Goal: Register for event/course

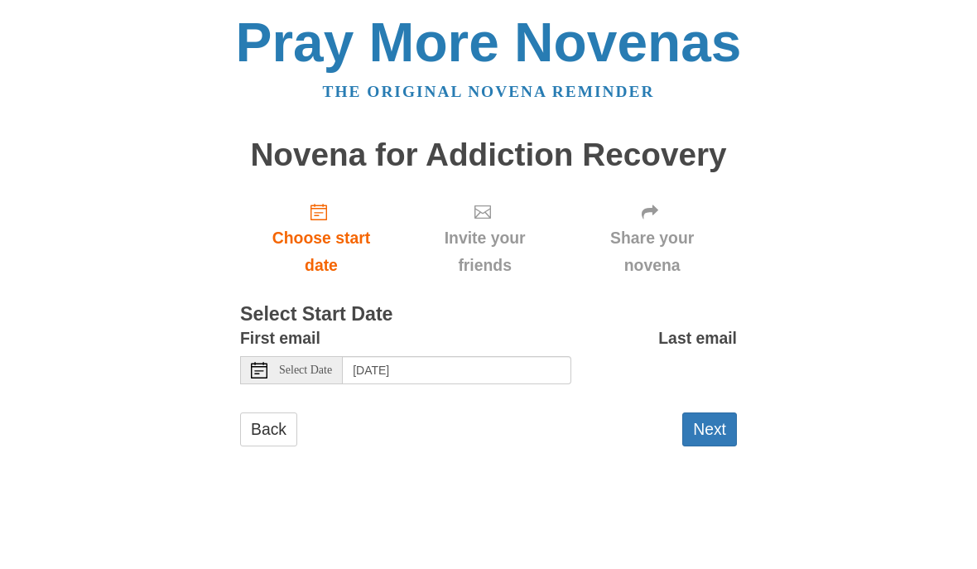
click at [311, 366] on span "Select Date" at bounding box center [305, 370] width 53 height 12
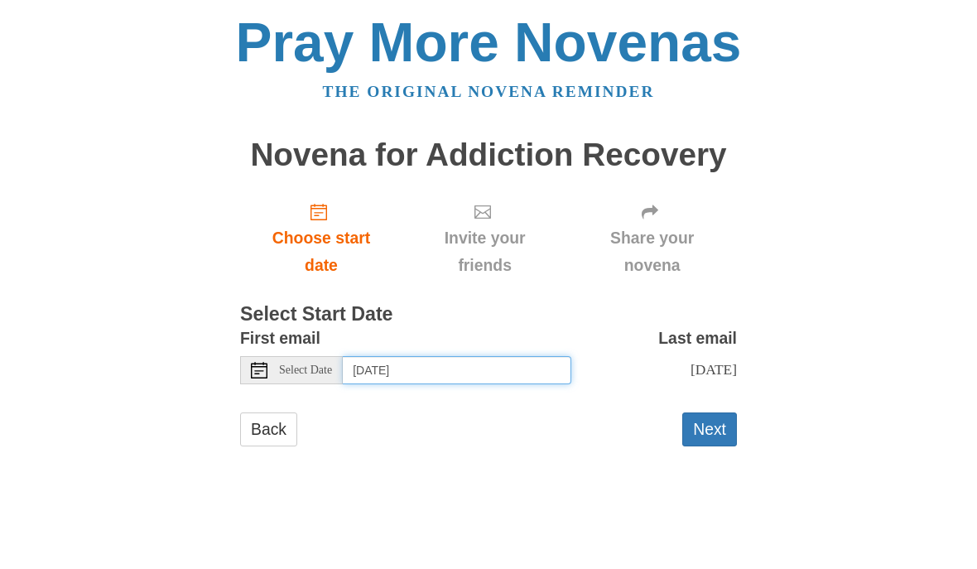
click at [486, 362] on input "[DATE]" at bounding box center [457, 370] width 229 height 28
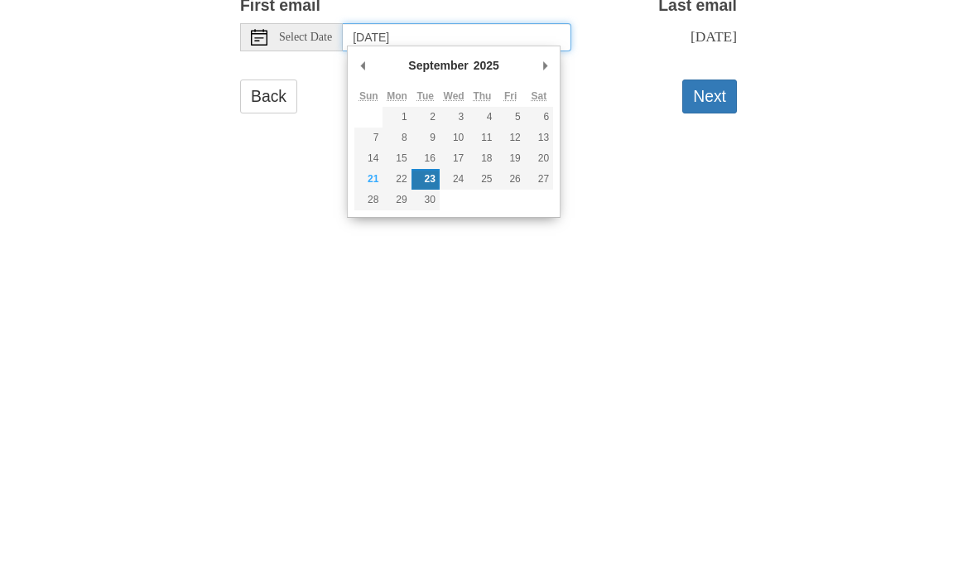
type input "[DATE]"
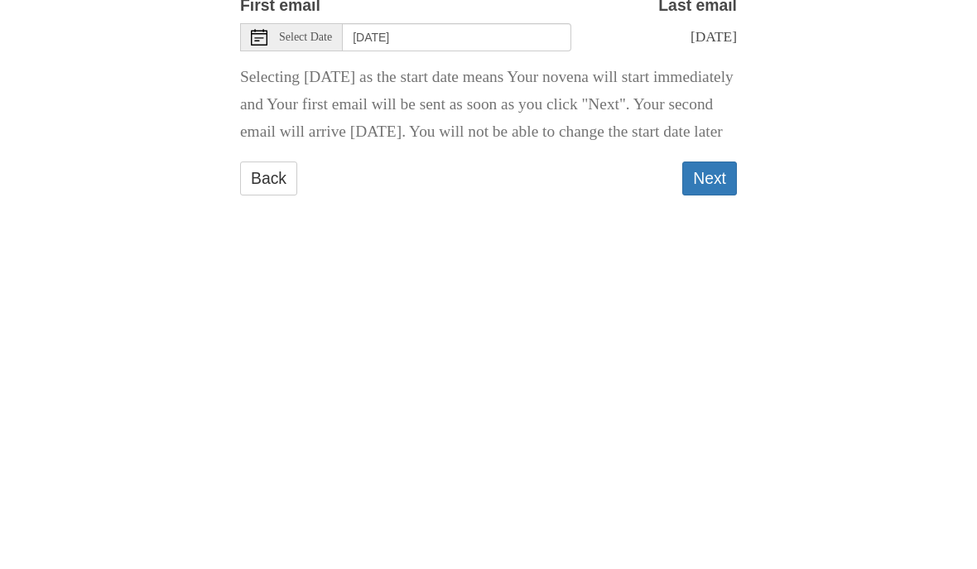
scroll to position [26, 0]
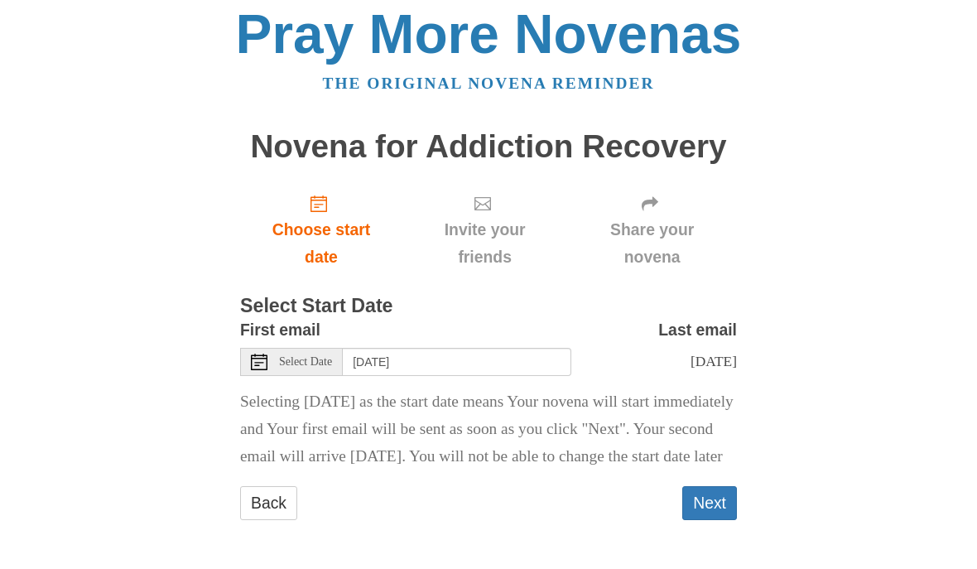
click at [720, 504] on button "Next" at bounding box center [709, 504] width 55 height 34
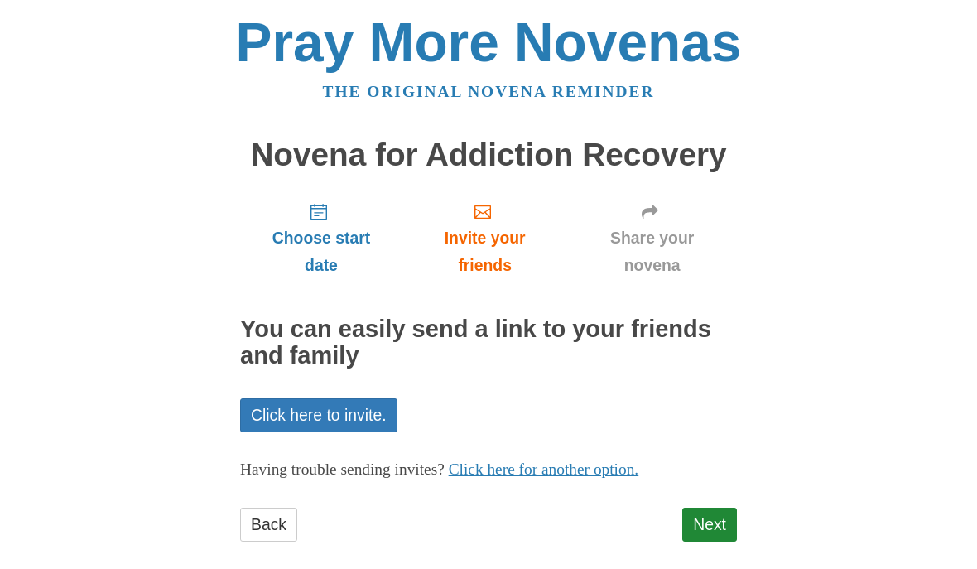
scroll to position [14, 0]
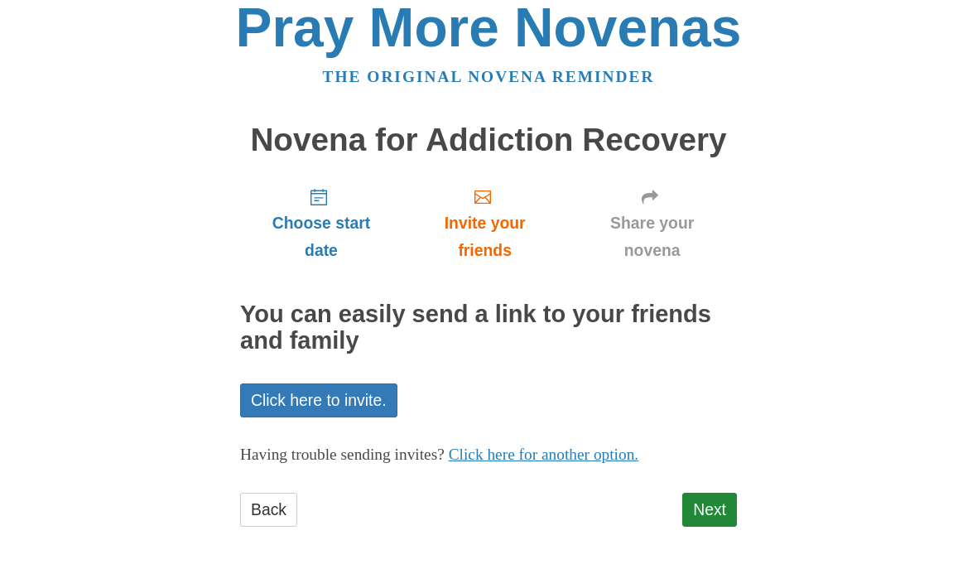
click at [712, 511] on link "Next" at bounding box center [709, 510] width 55 height 34
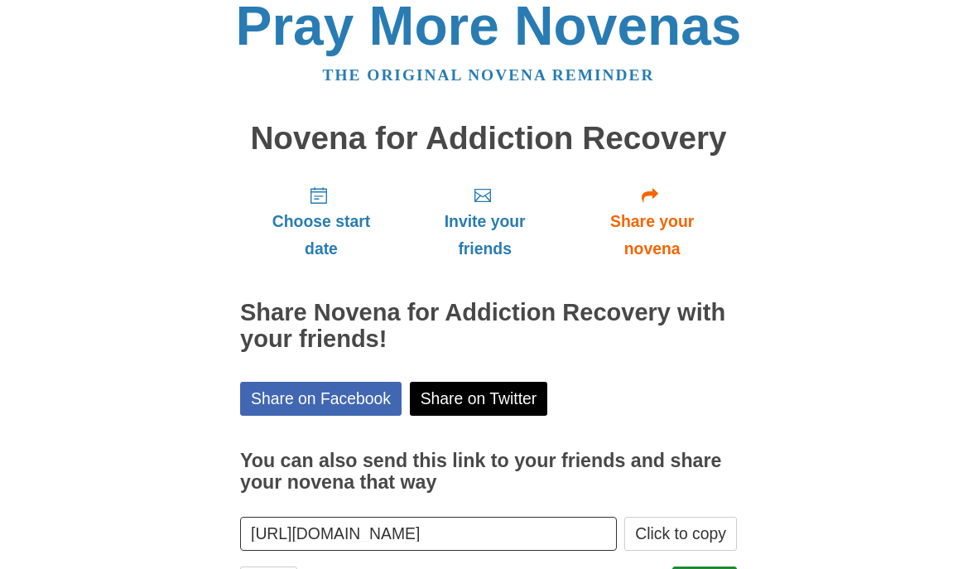
scroll to position [16, 0]
